Goal: Transaction & Acquisition: Purchase product/service

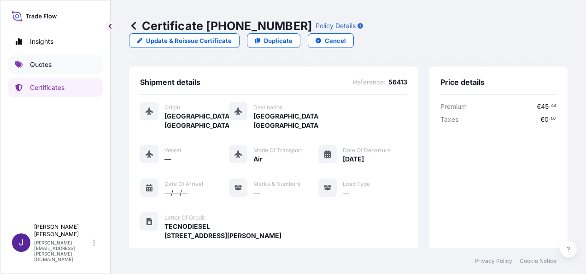
click at [41, 65] on p "Quotes" at bounding box center [41, 64] width 22 height 9
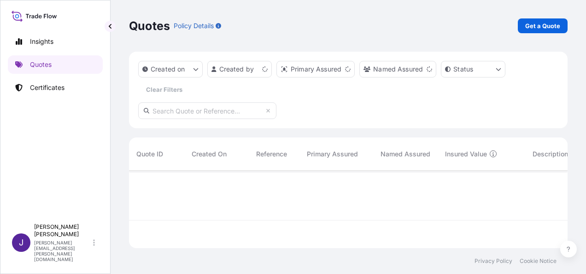
scroll to position [76, 431]
click at [546, 29] on p "Get a Quote" at bounding box center [542, 25] width 35 height 9
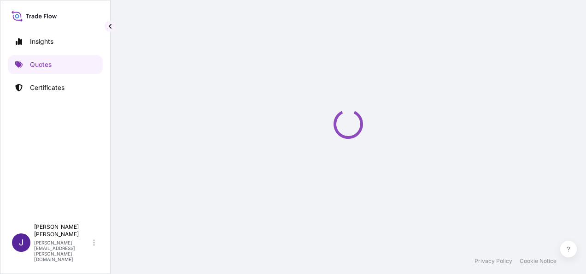
select select "Sea"
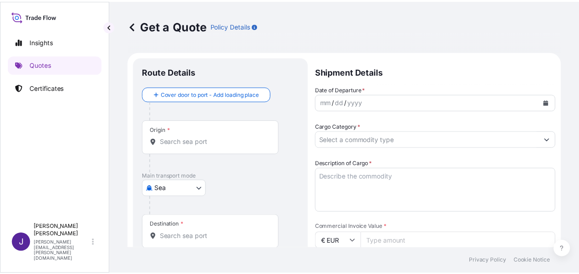
scroll to position [15, 0]
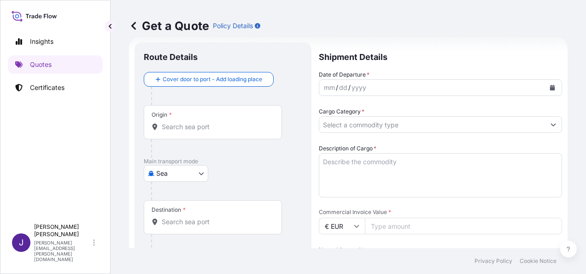
click at [548, 90] on button "Calendar" at bounding box center [552, 87] width 15 height 15
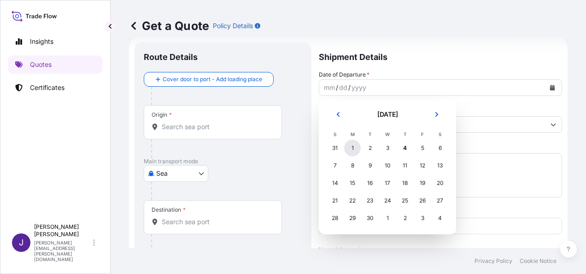
click at [354, 150] on div "1" at bounding box center [352, 148] width 17 height 17
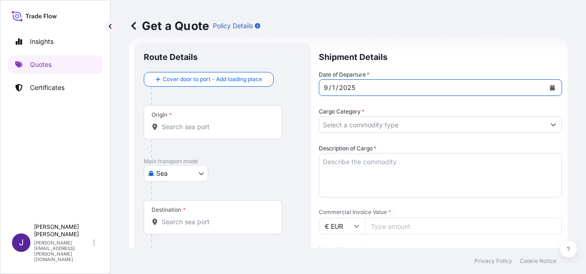
click at [234, 127] on input "Origin *" at bounding box center [216, 126] width 109 height 9
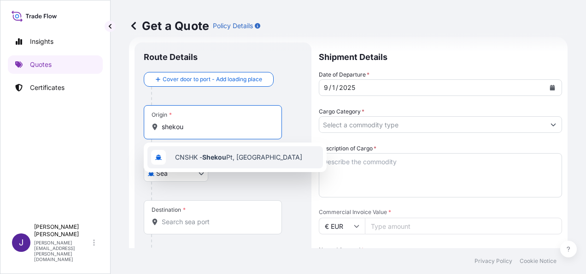
click at [238, 155] on span "CNSHK - Shekou Pt, [GEOGRAPHIC_DATA]" at bounding box center [238, 157] width 127 height 9
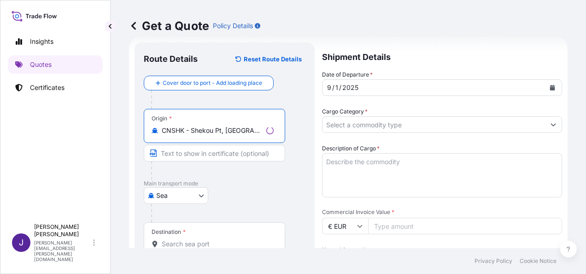
type input "CNSHK - Shekou Pt, [GEOGRAPHIC_DATA]"
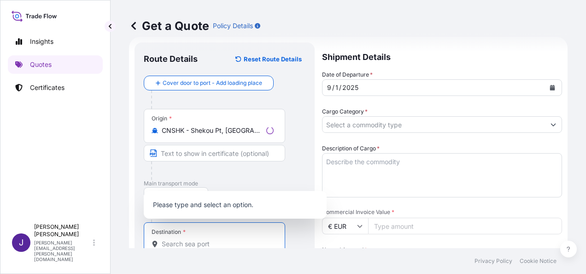
click at [198, 243] on input "Destination *" at bounding box center [218, 243] width 112 height 9
click at [247, 241] on input "Destination * Please select a destination" at bounding box center [216, 243] width 109 height 9
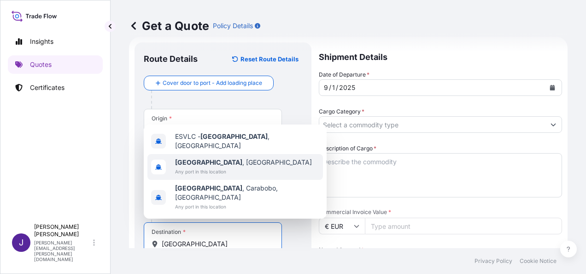
click at [205, 176] on span "Any port in this location" at bounding box center [243, 171] width 137 height 9
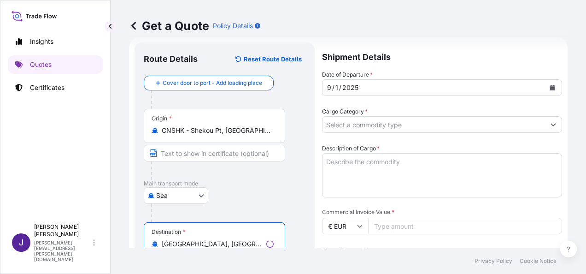
type input "[GEOGRAPHIC_DATA], [GEOGRAPHIC_DATA]"
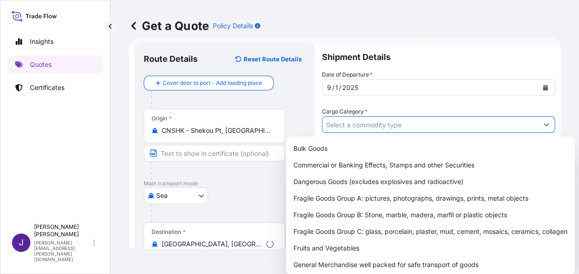
click at [371, 124] on input "Cargo Category *" at bounding box center [431, 124] width 216 height 17
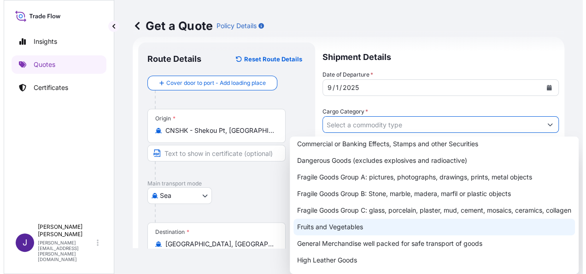
scroll to position [46, 0]
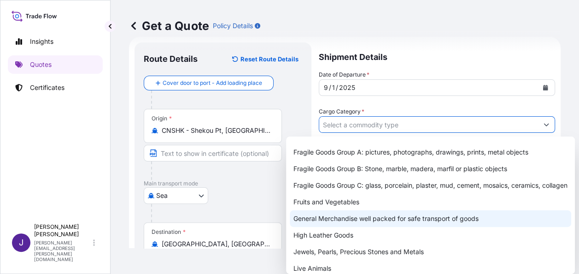
click at [346, 227] on div "General Merchandise well packed for safe transport of goods" at bounding box center [431, 218] width 282 height 17
type input "General Merchandise well packed for safe transport of goods"
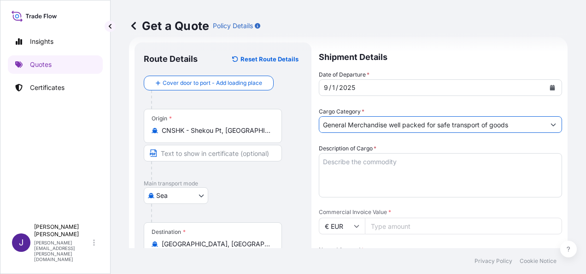
click at [377, 159] on textarea "Description of Cargo *" at bounding box center [440, 175] width 243 height 44
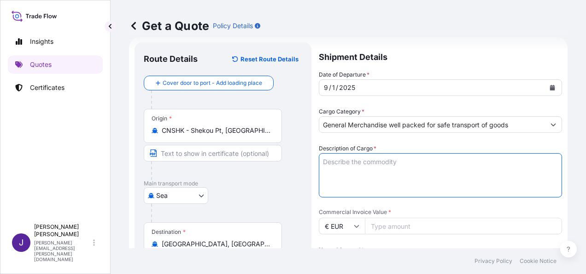
click at [370, 160] on textarea "Description of Cargo *" at bounding box center [440, 175] width 243 height 44
paste textarea "Energy Saving Lamps/Led lamps"
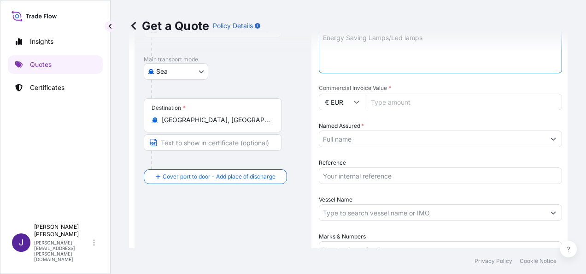
scroll to position [199, 0]
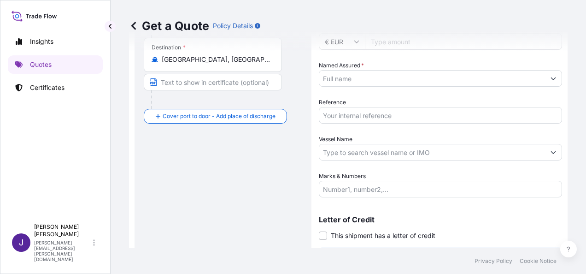
type textarea "Energy Saving Lamps/Led lamps"
click at [353, 116] on input "Reference" at bounding box center [440, 115] width 243 height 17
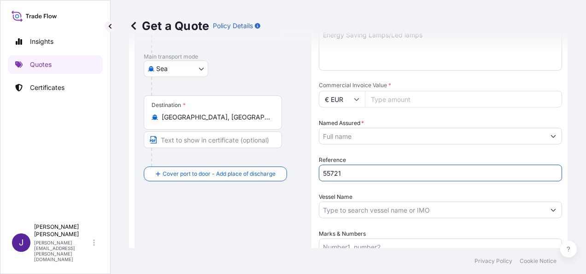
scroll to position [107, 0]
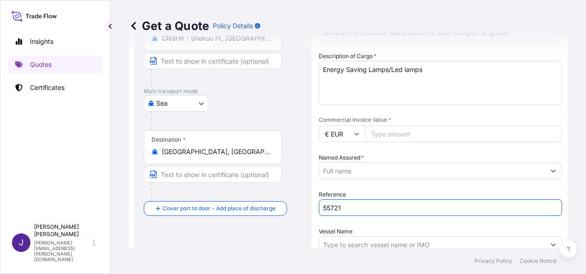
type input "55721"
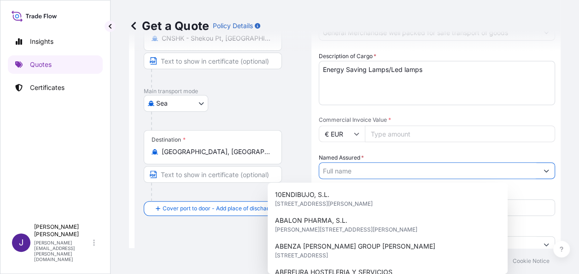
click at [348, 171] on input "Named Assured *" at bounding box center [428, 170] width 219 height 17
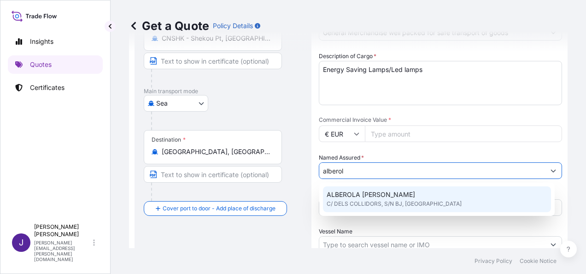
click at [367, 205] on span "C/ DELS COLLIDORS, S/N BJ, [GEOGRAPHIC_DATA]" at bounding box center [394, 203] width 135 height 9
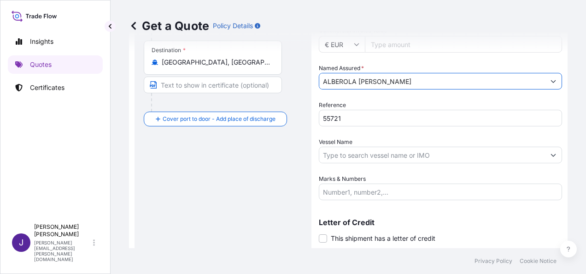
scroll to position [199, 0]
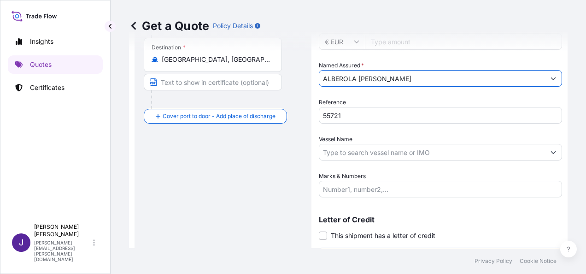
type input "ALBEROLA [PERSON_NAME]"
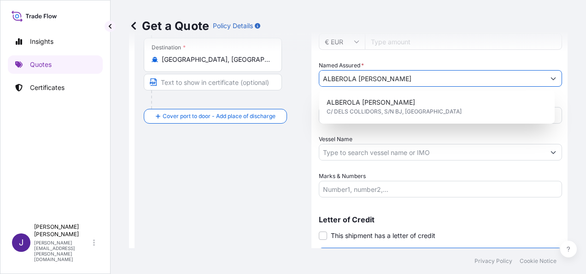
click at [354, 153] on input "Vessel Name" at bounding box center [432, 152] width 226 height 17
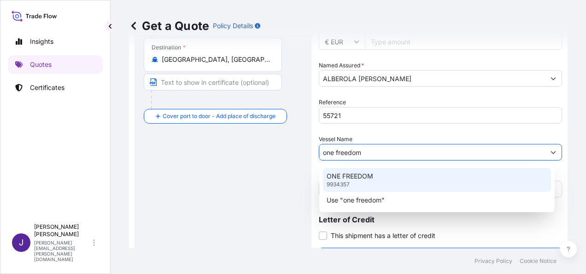
click at [355, 179] on p "ONE FREEDOM" at bounding box center [350, 175] width 47 height 9
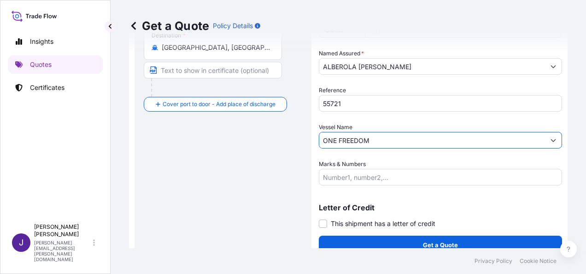
scroll to position [222, 0]
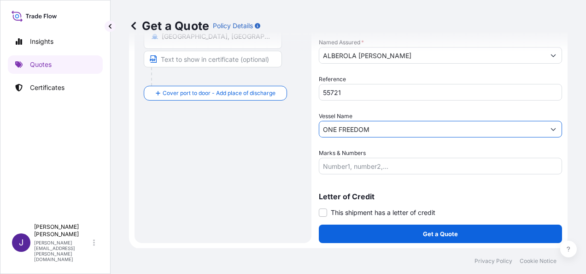
type input "ONE FREEDOM"
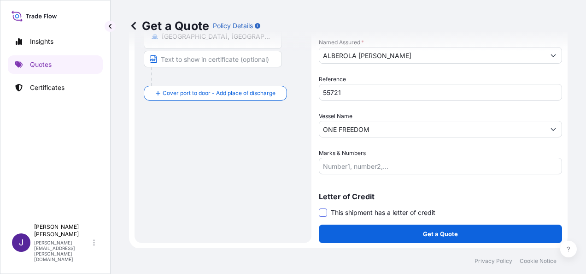
click at [322, 211] on span at bounding box center [323, 212] width 8 height 8
click at [319, 207] on input "This shipment has a letter of credit" at bounding box center [319, 207] width 0 height 0
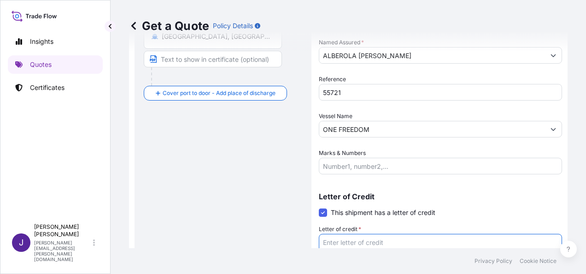
click at [343, 239] on textarea "Letter of credit *" at bounding box center [440, 256] width 243 height 44
paste textarea "ALBEROLA [PERSON_NAME] CL/DELS COLLIDORS, S/N - BJ"
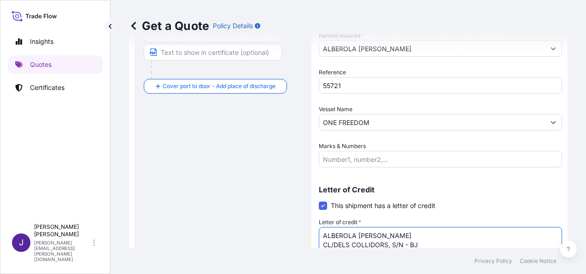
scroll to position [137, 0]
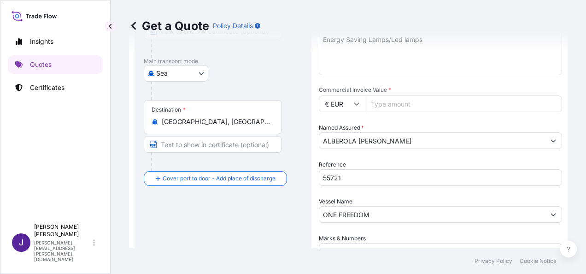
type textarea "ALBEROLA [PERSON_NAME] CL/DELS COLLIDORS, S/N - BJ"
click at [378, 104] on input "Commercial Invoice Value *" at bounding box center [463, 103] width 197 height 17
type input "114750.42"
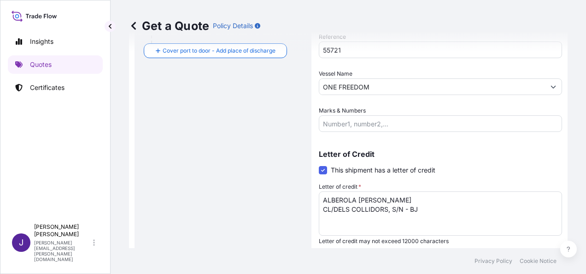
scroll to position [292, 0]
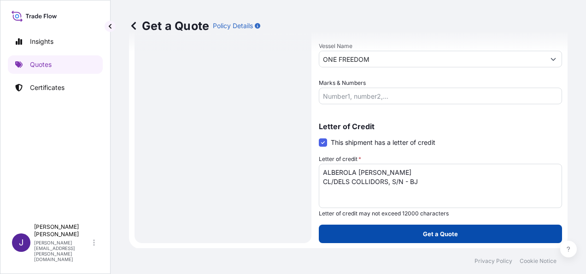
click at [436, 233] on p "Get a Quote" at bounding box center [440, 233] width 35 height 9
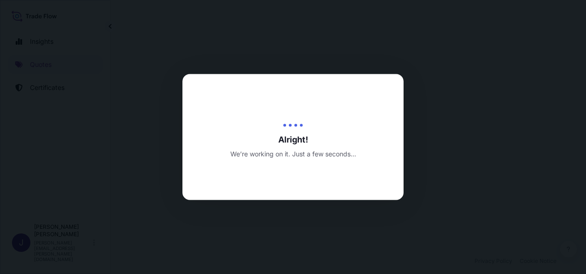
select select "Sea"
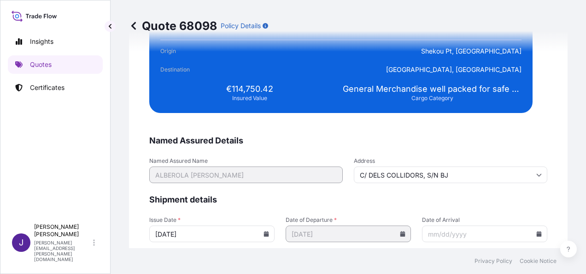
scroll to position [1882, 0]
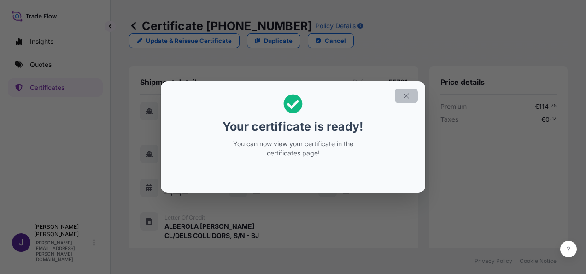
click at [409, 94] on icon "button" at bounding box center [406, 96] width 8 height 8
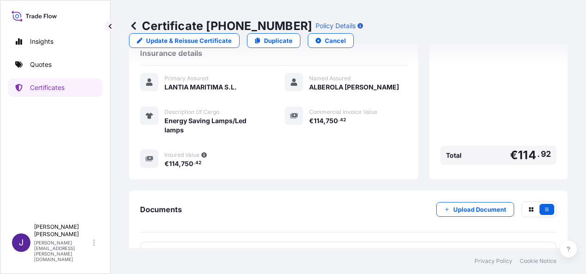
scroll to position [228, 0]
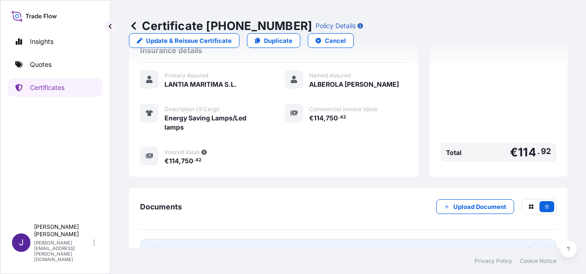
click at [231, 239] on link "PDF Certificate [DATE]" at bounding box center [348, 251] width 417 height 24
